Goal: Check status: Check status

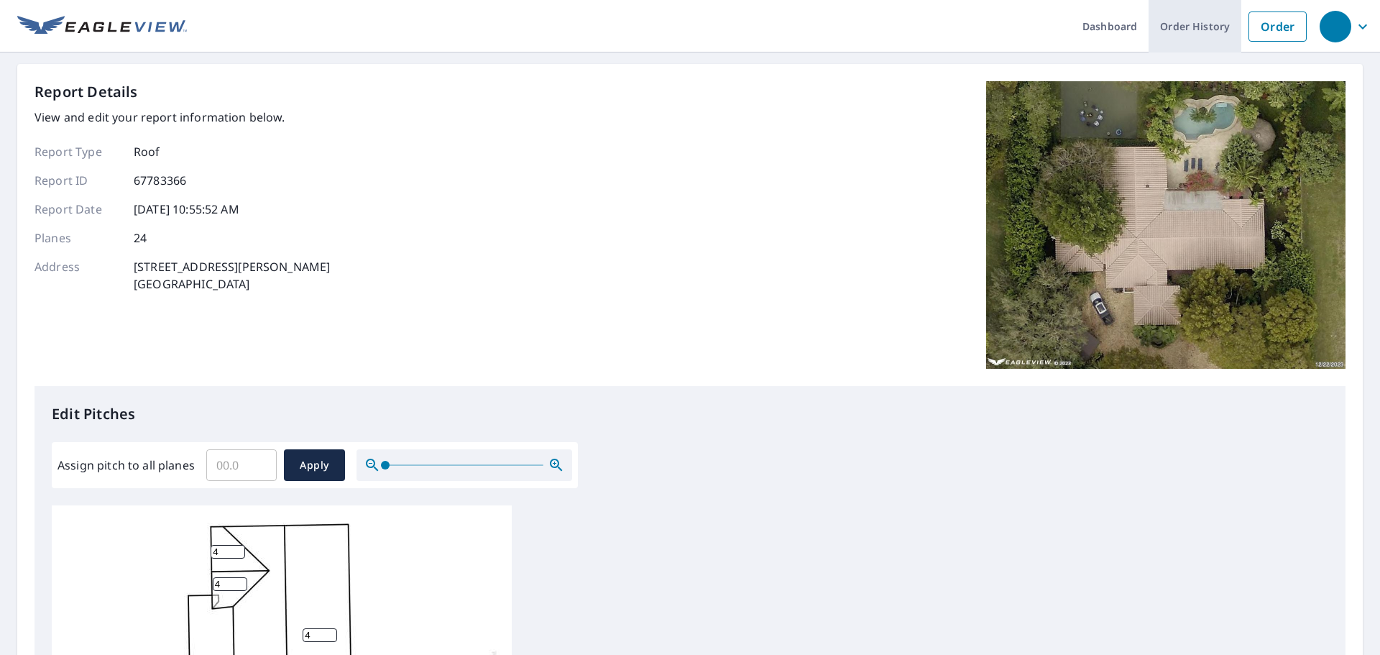
click at [1190, 27] on link "Order History" at bounding box center [1195, 26] width 93 height 52
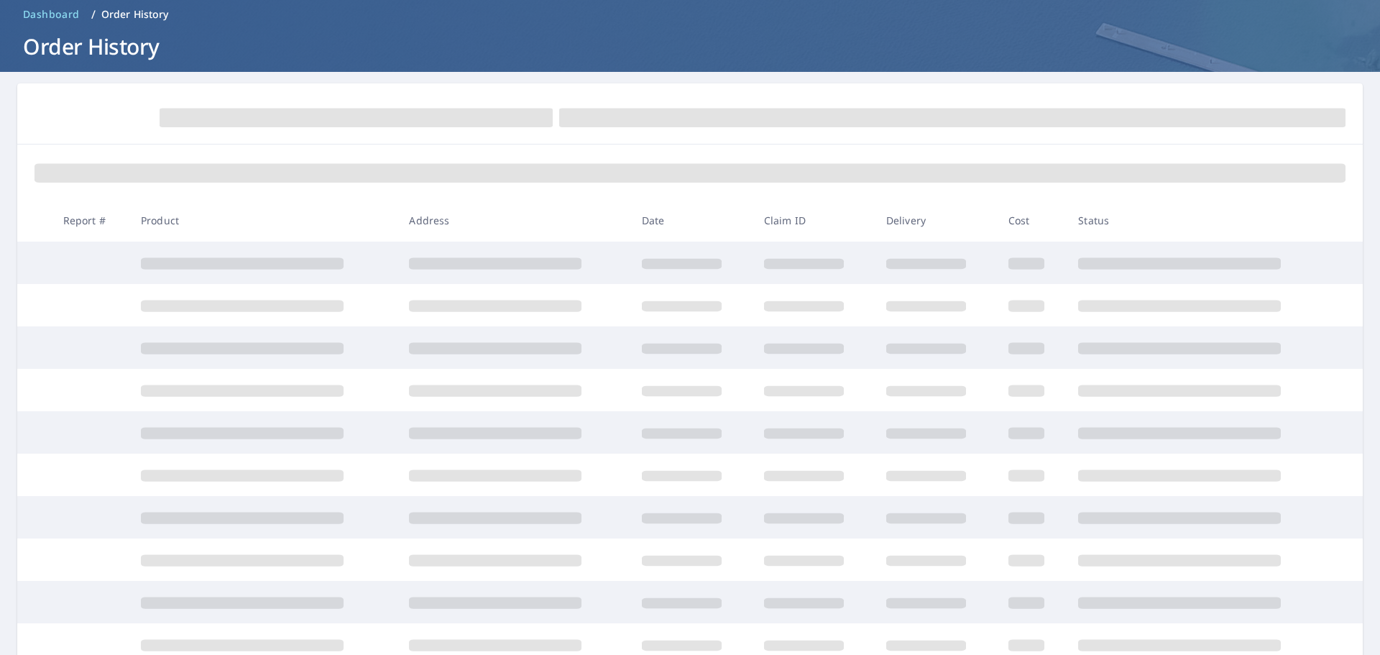
scroll to position [144, 0]
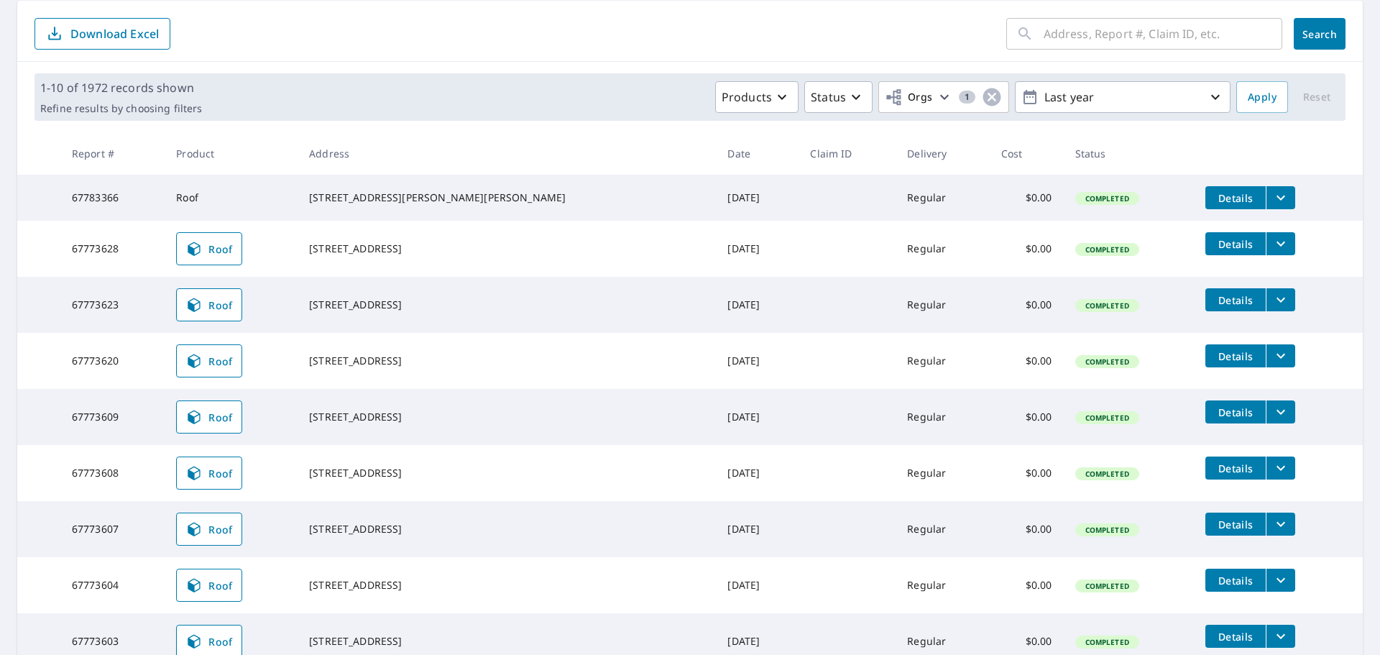
click at [470, 578] on div "[STREET_ADDRESS]" at bounding box center [506, 585] width 395 height 14
click at [466, 583] on div "[STREET_ADDRESS]" at bounding box center [506, 585] width 395 height 14
click at [466, 592] on div "[STREET_ADDRESS]" at bounding box center [506, 585] width 395 height 14
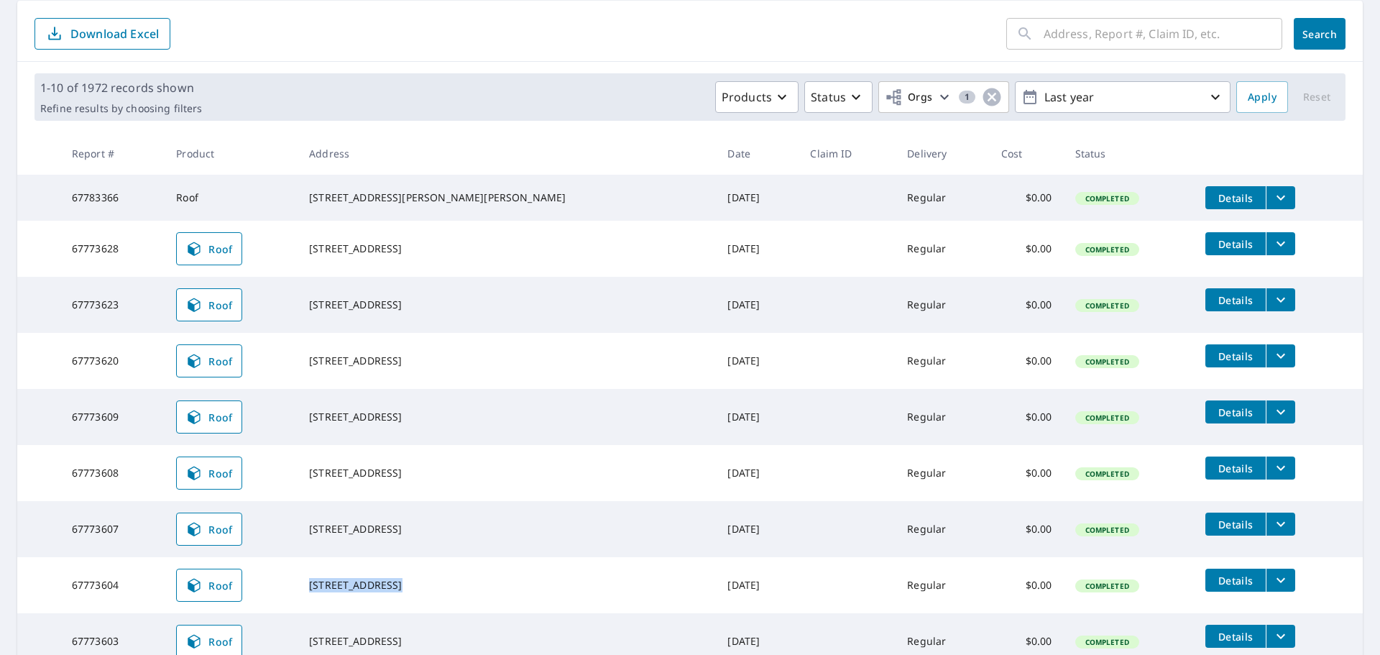
drag, startPoint x: 435, startPoint y: 586, endPoint x: 340, endPoint y: 587, distance: 94.9
click at [340, 587] on td "[STREET_ADDRESS]" at bounding box center [507, 585] width 418 height 56
copy div "[STREET_ADDRESS]"
